Goal: Navigation & Orientation: Find specific page/section

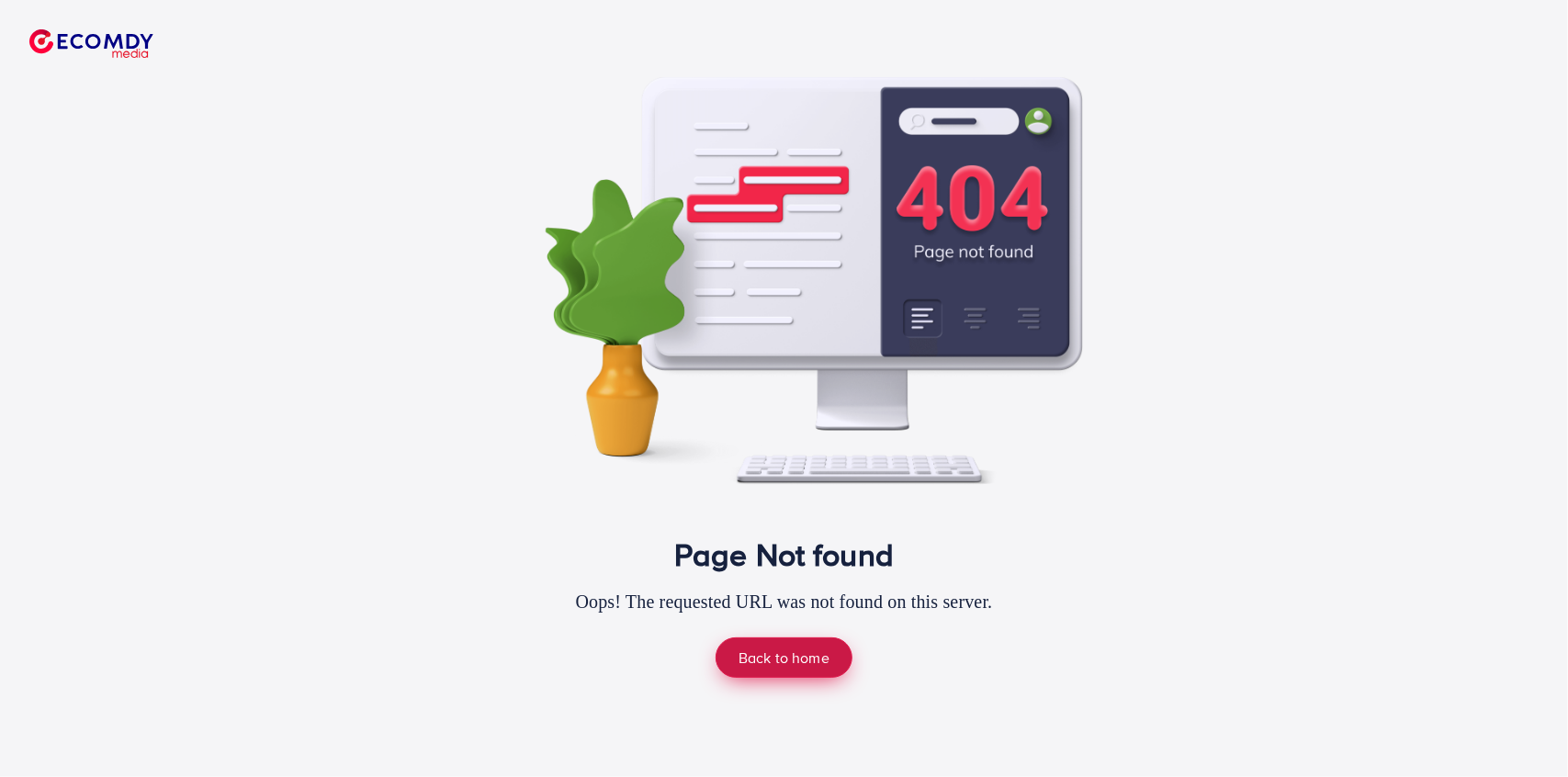
click at [786, 653] on link "Back to home" at bounding box center [784, 657] width 137 height 40
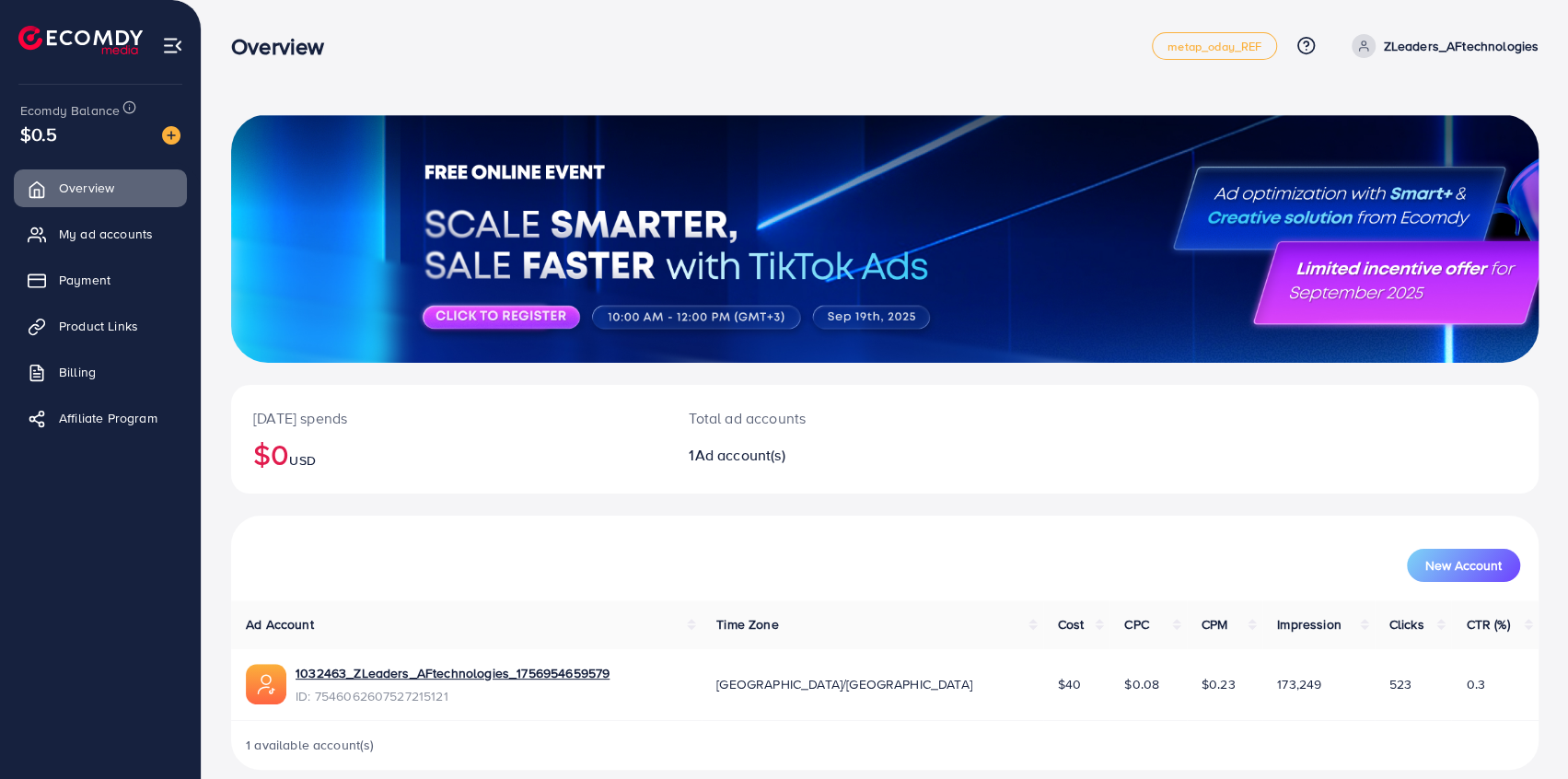
click at [1262, 718] on td "173,249" at bounding box center [1318, 685] width 112 height 72
